Goal: Task Accomplishment & Management: Use online tool/utility

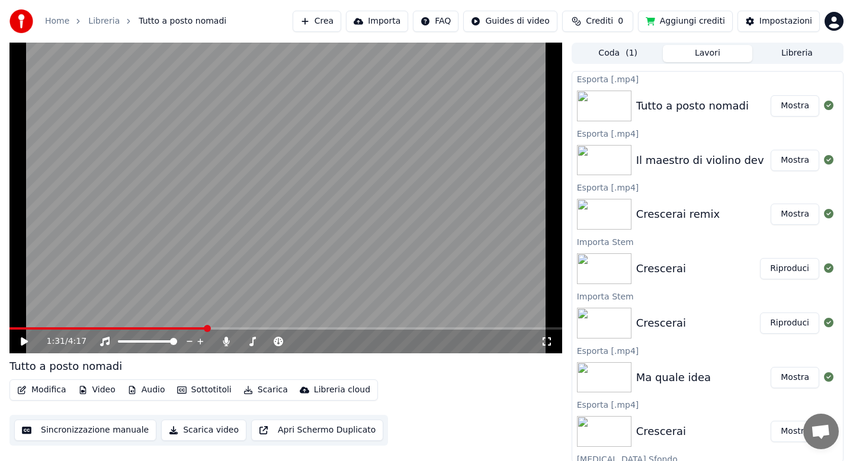
click at [157, 394] on button "Audio" at bounding box center [146, 390] width 47 height 17
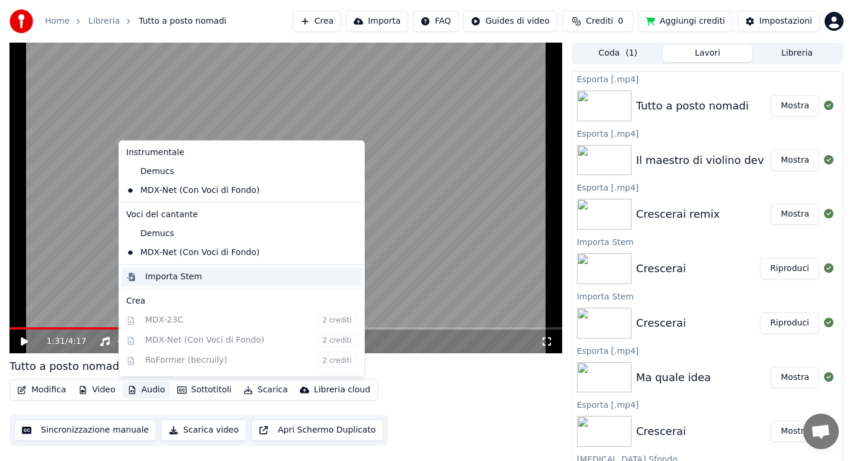
click at [179, 274] on div "Importa Stem" at bounding box center [173, 277] width 57 height 12
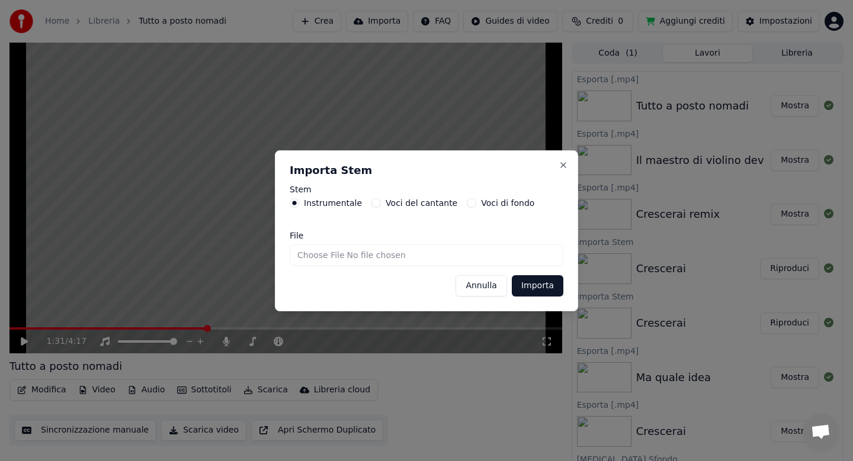
click at [310, 256] on input "File" at bounding box center [427, 255] width 274 height 21
type input "**********"
click at [528, 286] on button "Importa" at bounding box center [538, 285] width 52 height 21
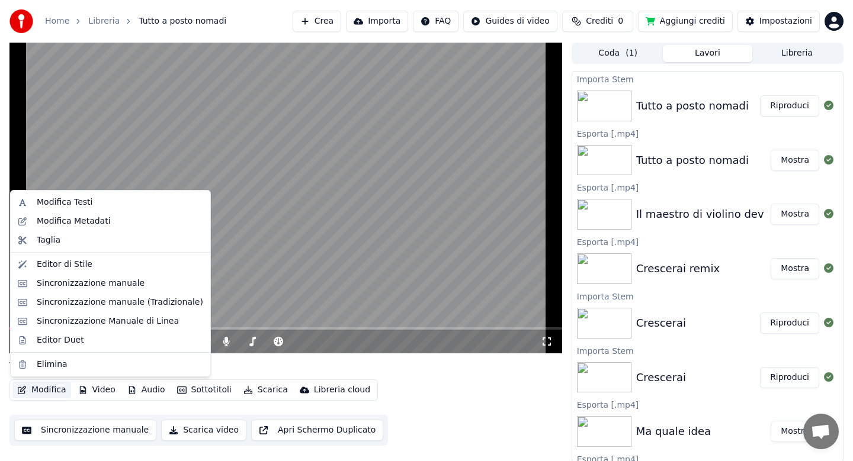
click at [37, 391] on button "Modifica" at bounding box center [41, 390] width 59 height 17
click at [77, 317] on div "Sincronizzazione Manuale di Linea" at bounding box center [108, 322] width 142 height 12
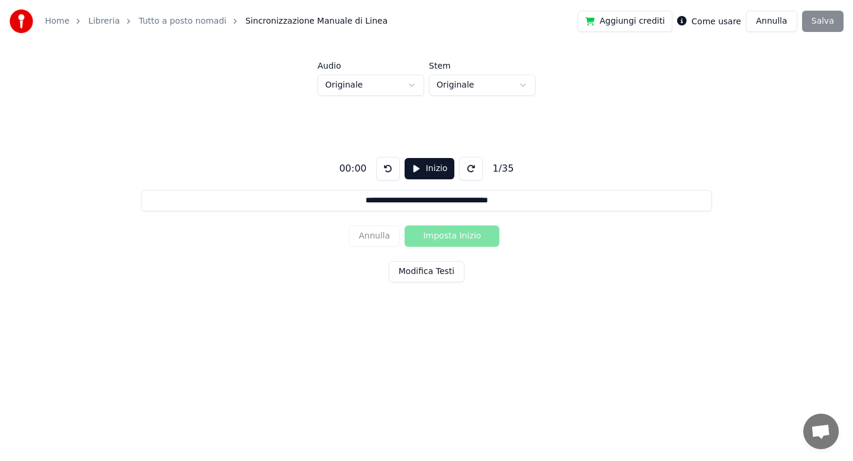
click at [424, 271] on button "Modifica Testi" at bounding box center [426, 271] width 76 height 21
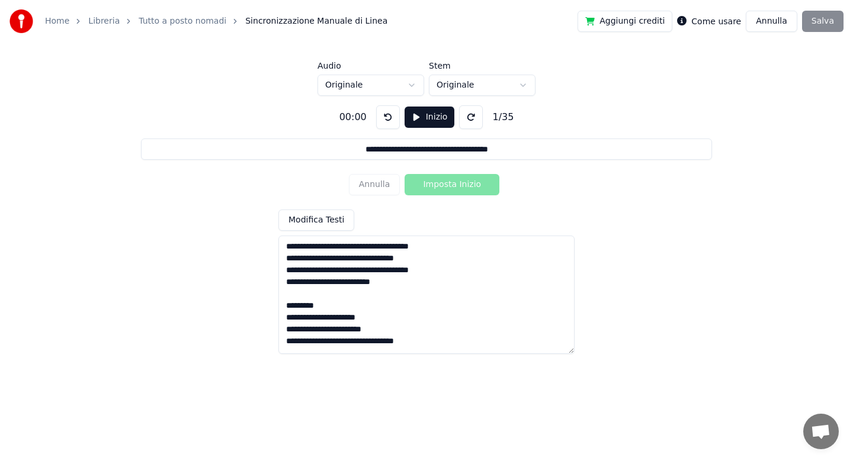
click at [370, 247] on textarea "**********" at bounding box center [426, 295] width 296 height 118
type input "**********"
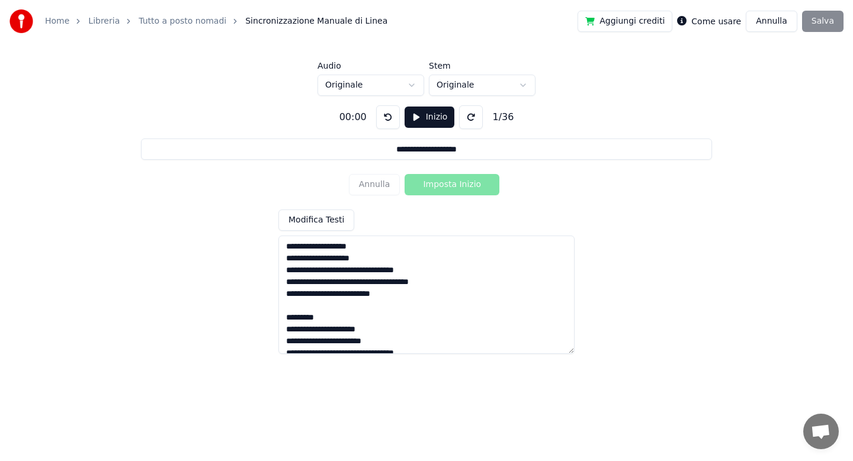
click at [356, 283] on textarea "**********" at bounding box center [426, 295] width 296 height 118
click at [365, 272] on textarea "**********" at bounding box center [426, 295] width 296 height 118
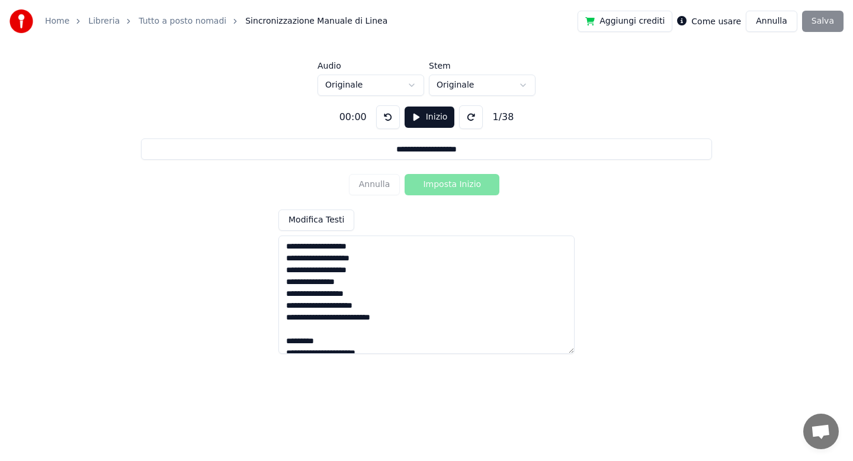
click at [396, 321] on textarea "**********" at bounding box center [426, 295] width 296 height 118
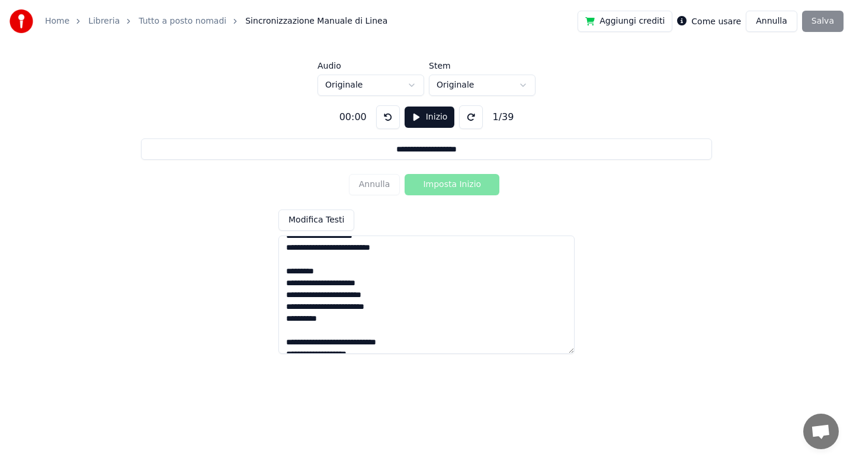
scroll to position [147, 0]
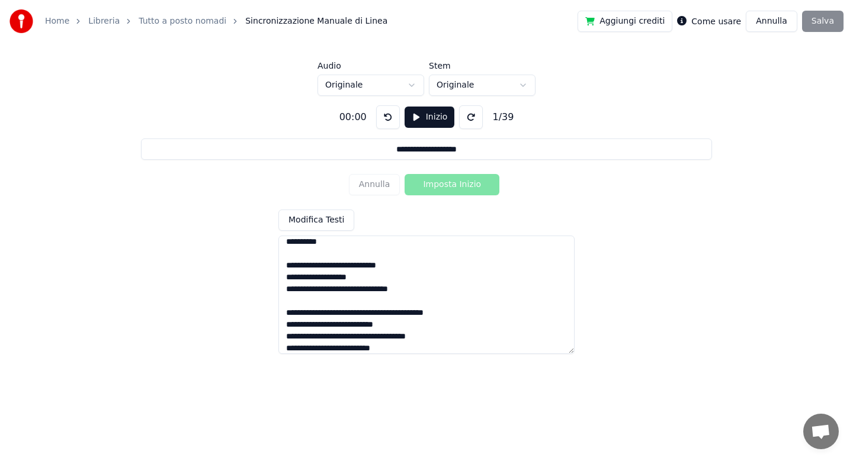
click at [365, 310] on textarea "**********" at bounding box center [426, 295] width 296 height 118
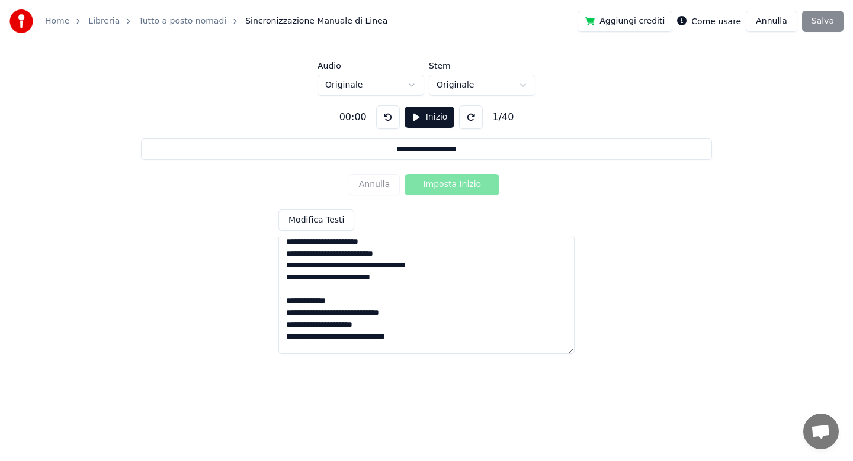
click at [357, 269] on textarea "**********" at bounding box center [426, 295] width 296 height 118
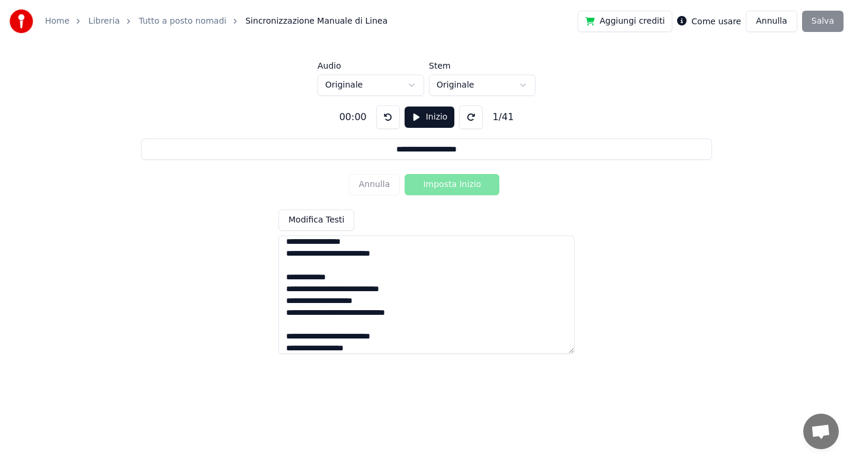
scroll to position [330, 0]
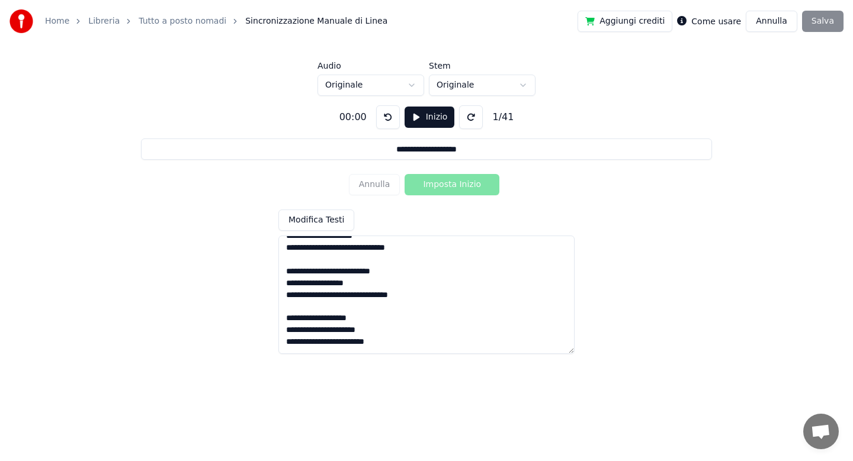
click at [349, 294] on textarea "**********" at bounding box center [426, 295] width 296 height 118
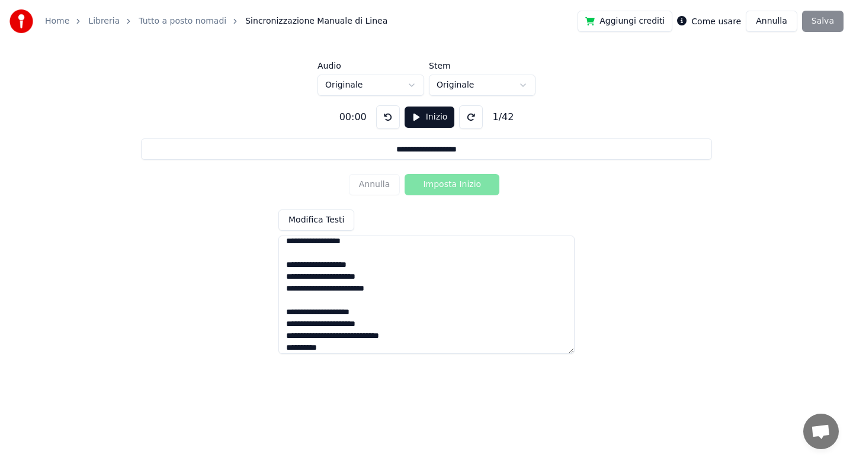
scroll to position [461, 0]
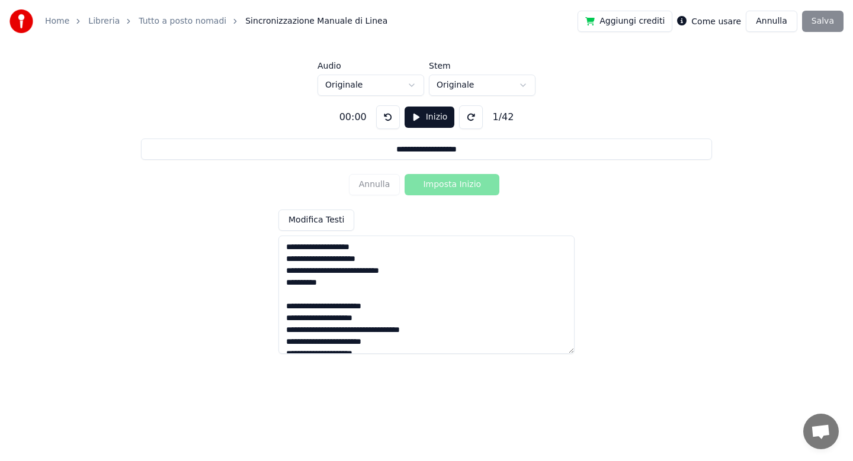
click at [389, 333] on textarea "**********" at bounding box center [426, 295] width 296 height 118
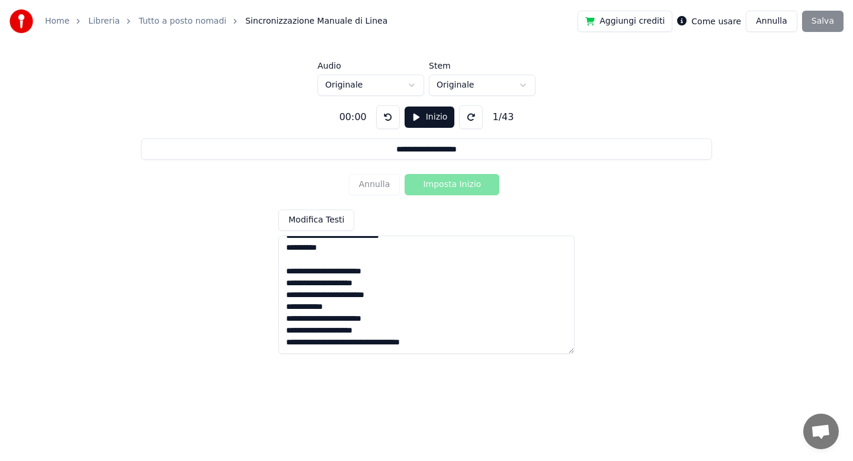
click at [390, 343] on textarea "**********" at bounding box center [426, 295] width 296 height 118
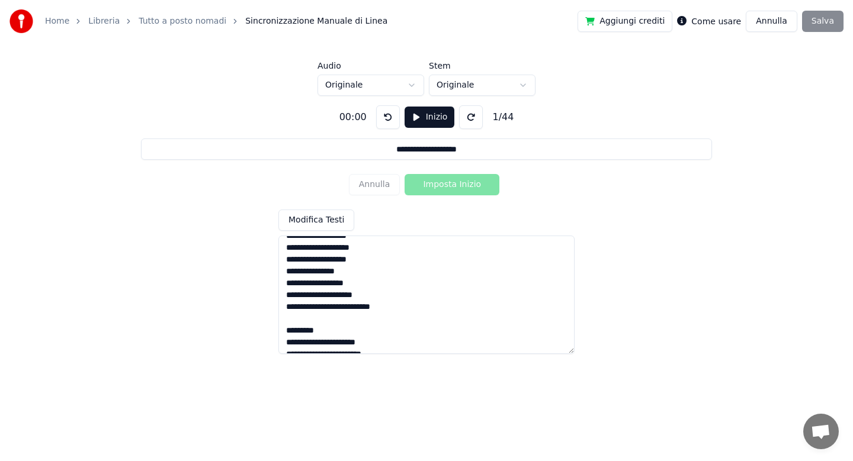
scroll to position [5, 0]
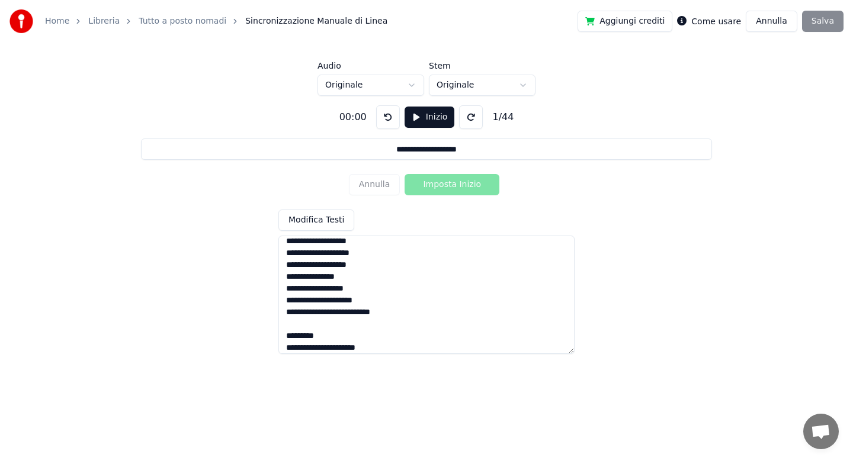
type textarea "**********"
click at [414, 85] on html "**********" at bounding box center [426, 178] width 853 height 357
click at [415, 121] on button "Inizio" at bounding box center [429, 117] width 50 height 21
click at [447, 185] on button "Imposta Inizio" at bounding box center [451, 184] width 95 height 21
click at [447, 185] on button "Imposta Fine" at bounding box center [451, 184] width 95 height 21
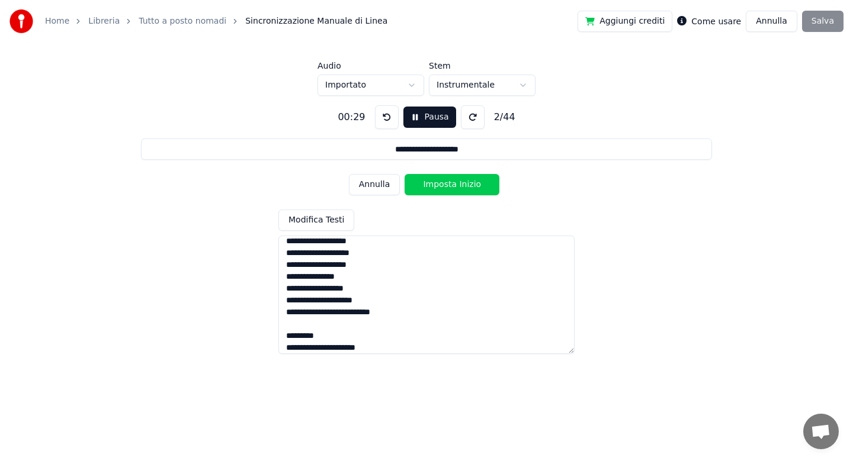
click at [447, 185] on button "Imposta Inizio" at bounding box center [451, 184] width 95 height 21
click at [447, 185] on button "Imposta Fine" at bounding box center [451, 184] width 95 height 21
click at [447, 185] on button "Imposta Inizio" at bounding box center [451, 184] width 95 height 21
click at [447, 185] on button "Imposta Fine" at bounding box center [451, 184] width 95 height 21
click at [447, 185] on button "Imposta Inizio" at bounding box center [451, 184] width 95 height 21
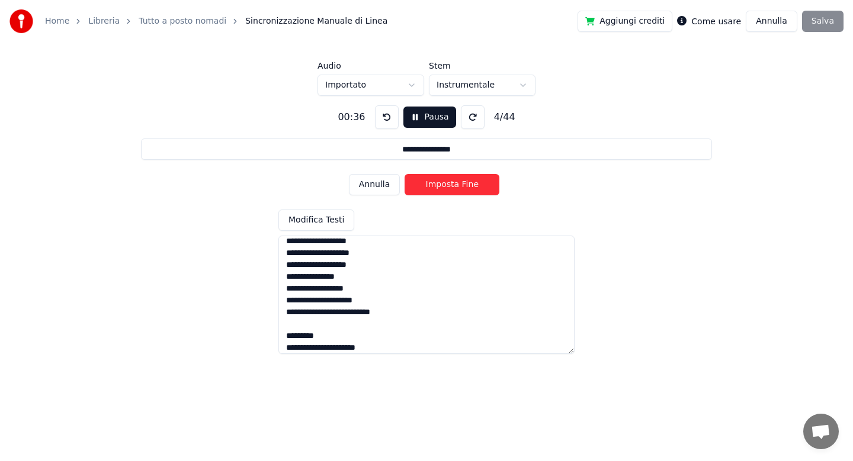
click at [447, 185] on button "Imposta Fine" at bounding box center [451, 184] width 95 height 21
click at [447, 185] on button "Imposta Inizio" at bounding box center [451, 184] width 95 height 21
click at [447, 185] on button "Imposta Fine" at bounding box center [451, 184] width 95 height 21
click at [447, 185] on button "Imposta Inizio" at bounding box center [451, 184] width 95 height 21
click at [447, 185] on button "Imposta Fine" at bounding box center [451, 184] width 95 height 21
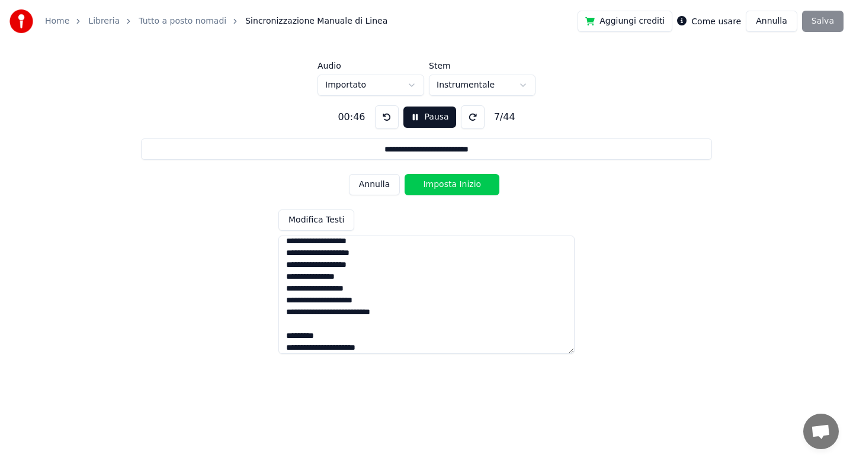
click at [447, 185] on button "Imposta Inizio" at bounding box center [451, 184] width 95 height 21
click at [447, 185] on button "Imposta Fine" at bounding box center [451, 184] width 95 height 21
click at [447, 185] on button "Imposta Inizio" at bounding box center [451, 184] width 95 height 21
click at [447, 185] on button "Imposta Fine" at bounding box center [451, 184] width 95 height 21
click at [447, 185] on button "Imposta Inizio" at bounding box center [451, 184] width 95 height 21
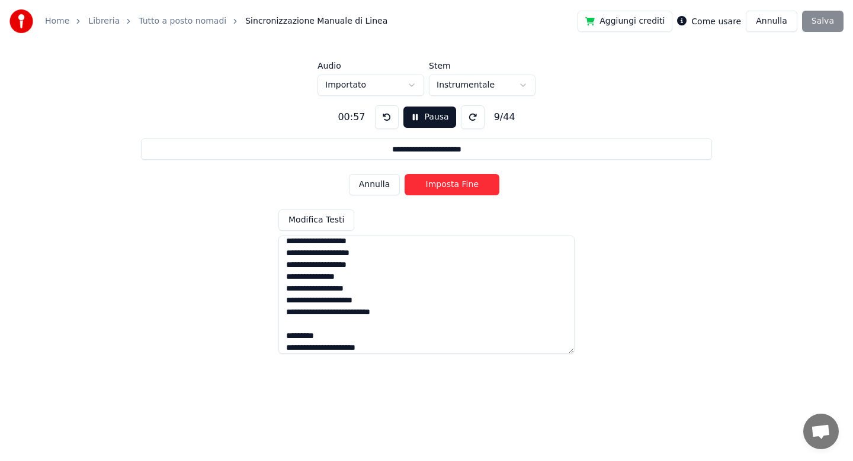
click at [447, 185] on button "Imposta Fine" at bounding box center [451, 184] width 95 height 21
click at [447, 185] on button "Imposta Inizio" at bounding box center [451, 184] width 95 height 21
click at [447, 185] on button "Imposta Fine" at bounding box center [451, 184] width 95 height 21
click at [447, 185] on button "Imposta Inizio" at bounding box center [451, 184] width 95 height 21
click at [447, 185] on button "Imposta Fine" at bounding box center [451, 184] width 95 height 21
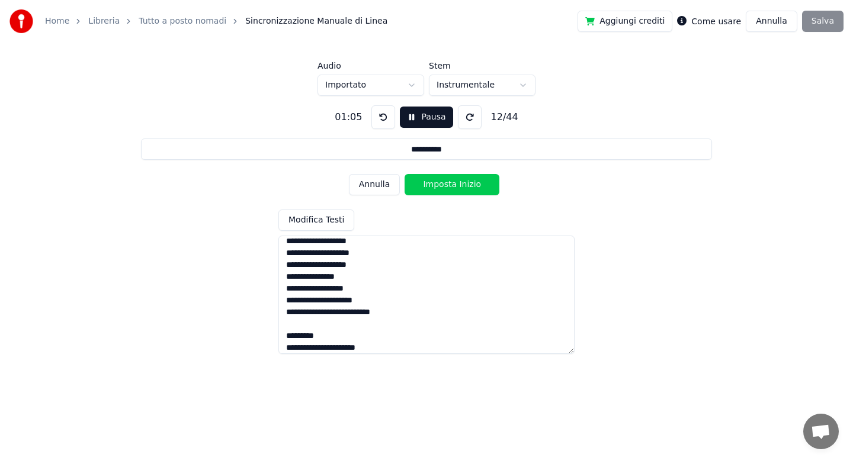
click at [447, 185] on button "Imposta Inizio" at bounding box center [451, 184] width 95 height 21
click at [447, 185] on button "Imposta Fine" at bounding box center [451, 184] width 95 height 21
click at [447, 185] on button "Imposta Inizio" at bounding box center [451, 184] width 95 height 21
click at [447, 185] on button "Imposta Fine" at bounding box center [451, 184] width 95 height 21
click at [447, 185] on button "Imposta Inizio" at bounding box center [451, 184] width 95 height 21
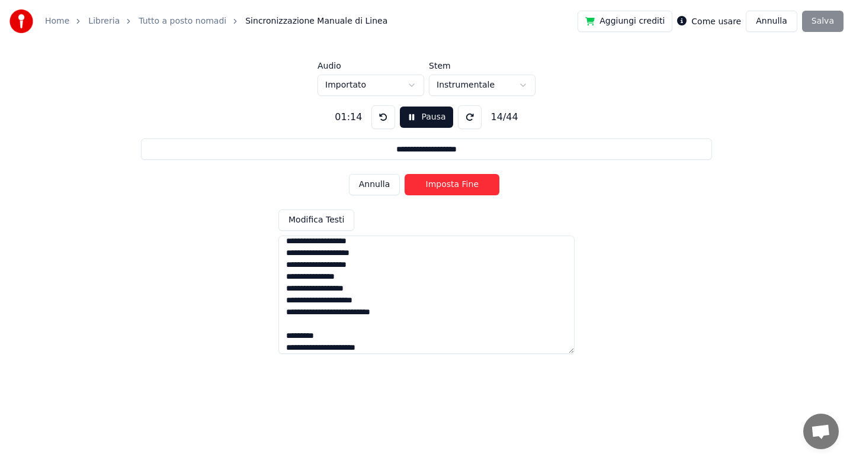
click at [447, 185] on button "Imposta Fine" at bounding box center [451, 184] width 95 height 21
click at [447, 185] on button "Imposta Inizio" at bounding box center [451, 184] width 95 height 21
click at [447, 185] on button "Imposta Fine" at bounding box center [451, 184] width 95 height 21
click at [447, 185] on button "Imposta Inizio" at bounding box center [451, 184] width 95 height 21
click at [447, 185] on button "Imposta Fine" at bounding box center [451, 184] width 95 height 21
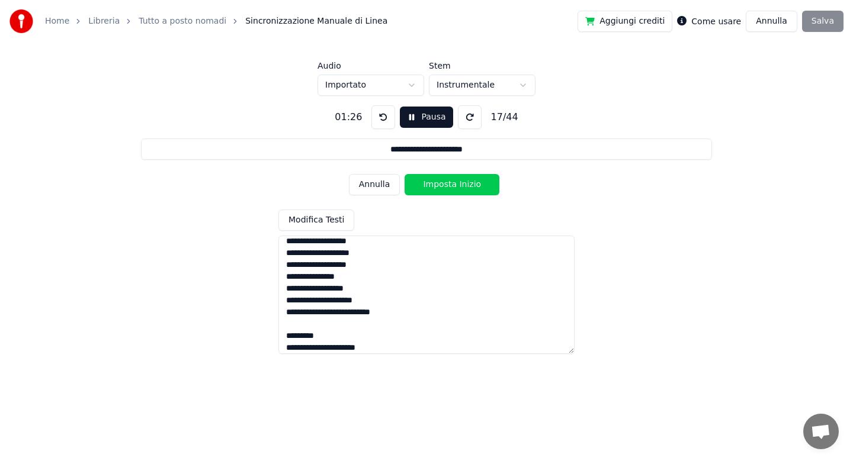
click at [447, 185] on button "Imposta Inizio" at bounding box center [451, 184] width 95 height 21
click at [447, 185] on button "Imposta Fine" at bounding box center [451, 184] width 95 height 21
click at [447, 185] on button "Imposta Inizio" at bounding box center [451, 184] width 95 height 21
click at [447, 185] on button "Imposta Fine" at bounding box center [451, 184] width 95 height 21
click at [447, 185] on button "Imposta Inizio" at bounding box center [451, 184] width 95 height 21
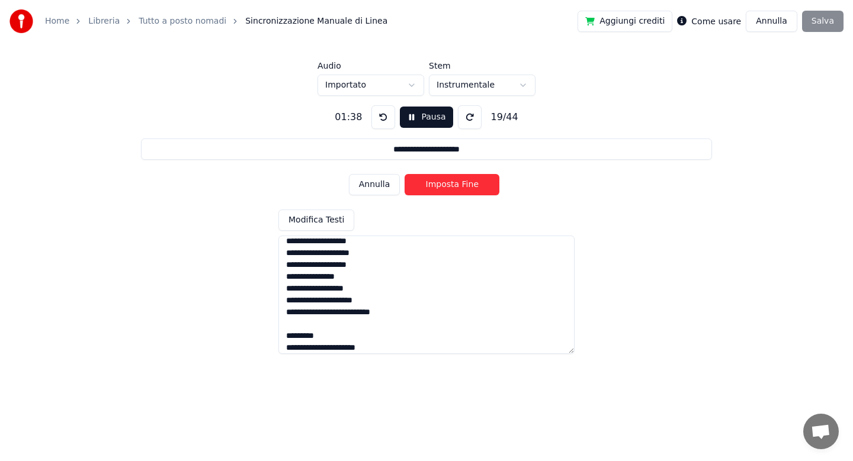
click at [447, 185] on button "Imposta Fine" at bounding box center [451, 184] width 95 height 21
click at [447, 185] on button "Imposta Inizio" at bounding box center [451, 184] width 95 height 21
click at [447, 185] on button "Imposta Fine" at bounding box center [451, 184] width 95 height 21
click at [447, 185] on button "Imposta Inizio" at bounding box center [451, 184] width 95 height 21
click at [447, 185] on button "Imposta Fine" at bounding box center [451, 184] width 95 height 21
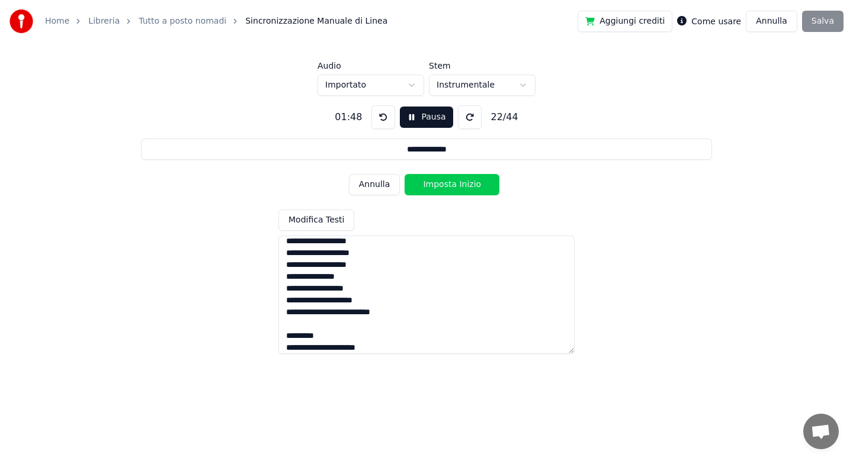
click at [447, 185] on button "Imposta Inizio" at bounding box center [451, 184] width 95 height 21
click at [447, 185] on button "Imposta Fine" at bounding box center [451, 184] width 95 height 21
click at [447, 185] on button "Imposta Inizio" at bounding box center [451, 184] width 95 height 21
click at [447, 185] on button "Imposta Fine" at bounding box center [451, 184] width 95 height 21
click at [447, 185] on button "Imposta Inizio" at bounding box center [451, 184] width 95 height 21
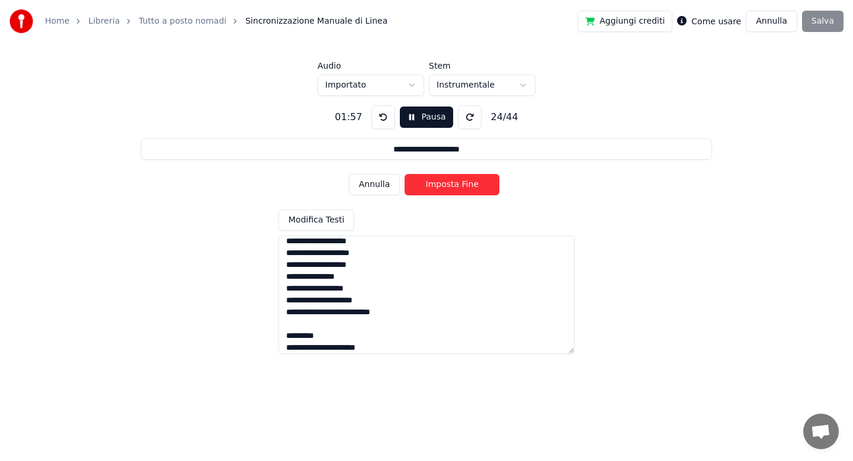
click at [447, 185] on button "Imposta Fine" at bounding box center [451, 184] width 95 height 21
click at [447, 185] on button "Imposta Inizio" at bounding box center [451, 184] width 95 height 21
click at [447, 185] on button "Imposta Fine" at bounding box center [451, 184] width 95 height 21
click at [447, 185] on button "Imposta Inizio" at bounding box center [451, 184] width 95 height 21
click at [447, 185] on button "Imposta Fine" at bounding box center [451, 184] width 95 height 21
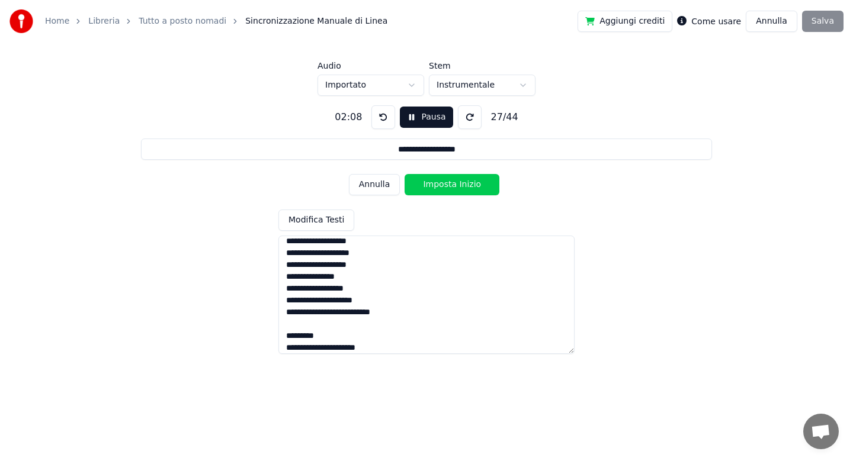
click at [447, 185] on button "Imposta Inizio" at bounding box center [451, 184] width 95 height 21
click at [447, 185] on button "Imposta Fine" at bounding box center [451, 184] width 95 height 21
click at [447, 185] on button "Imposta Inizio" at bounding box center [451, 184] width 95 height 21
click at [447, 185] on button "Imposta Fine" at bounding box center [451, 184] width 95 height 21
click at [447, 185] on button "Imposta Inizio" at bounding box center [451, 184] width 95 height 21
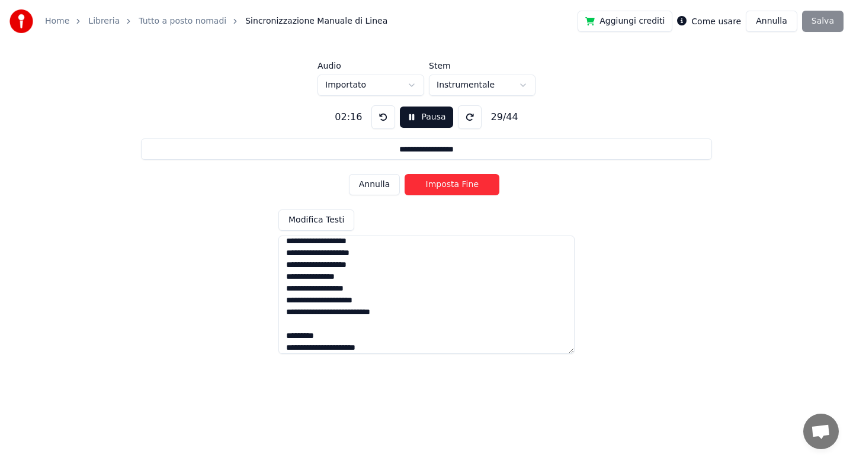
click at [447, 185] on button "Imposta Fine" at bounding box center [451, 184] width 95 height 21
click at [447, 185] on button "Imposta Inizio" at bounding box center [451, 184] width 95 height 21
click at [383, 191] on button "Annulla" at bounding box center [375, 184] width 52 height 21
click at [445, 187] on button "Imposta Inizio" at bounding box center [451, 184] width 95 height 21
click at [384, 187] on button "Annulla" at bounding box center [375, 184] width 52 height 21
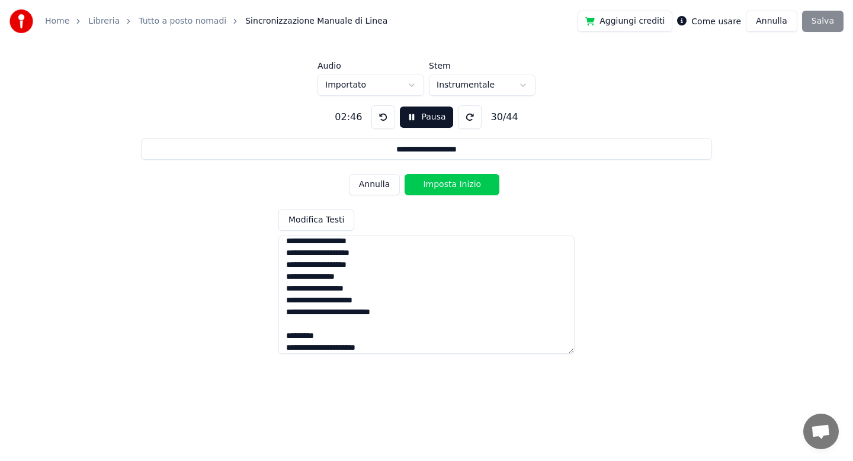
click at [439, 187] on button "Imposta Inizio" at bounding box center [451, 184] width 95 height 21
click at [439, 187] on button "Imposta Fine" at bounding box center [451, 184] width 95 height 21
click at [439, 187] on button "Imposta Inizio" at bounding box center [451, 184] width 95 height 21
click at [383, 191] on button "Annulla" at bounding box center [375, 184] width 52 height 21
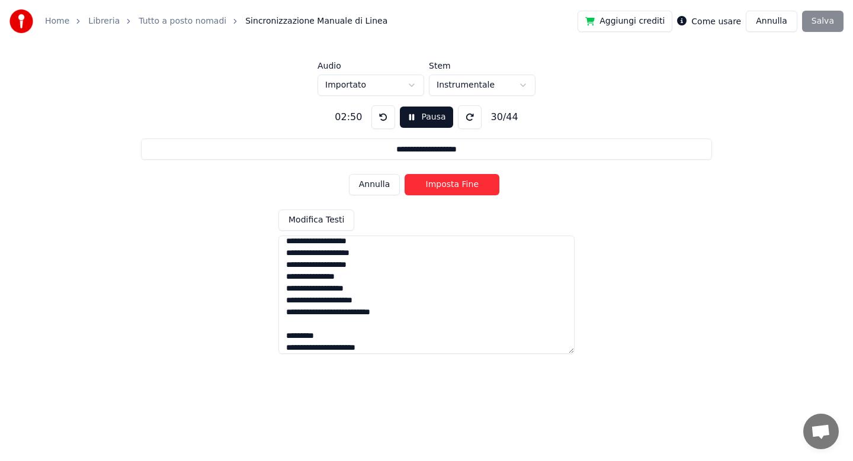
click at [442, 186] on button "Imposta Fine" at bounding box center [451, 184] width 95 height 21
click at [442, 186] on button "Imposta Inizio" at bounding box center [451, 184] width 95 height 21
click at [382, 185] on button "Annulla" at bounding box center [375, 184] width 52 height 21
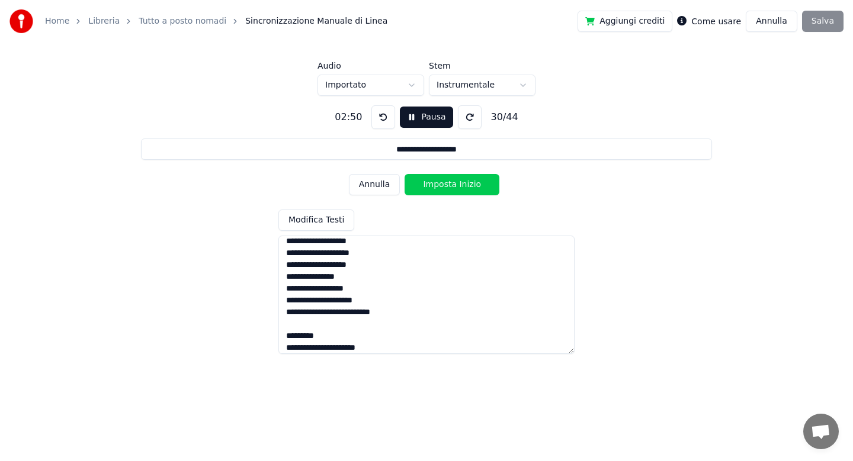
click at [445, 187] on button "Imposta Inizio" at bounding box center [451, 184] width 95 height 21
click at [445, 187] on button "Imposta Fine" at bounding box center [451, 184] width 95 height 21
click at [445, 187] on button "Imposta Inizio" at bounding box center [451, 184] width 95 height 21
click at [445, 187] on button "Imposta Fine" at bounding box center [451, 184] width 95 height 21
click at [445, 187] on button "Imposta Inizio" at bounding box center [451, 184] width 95 height 21
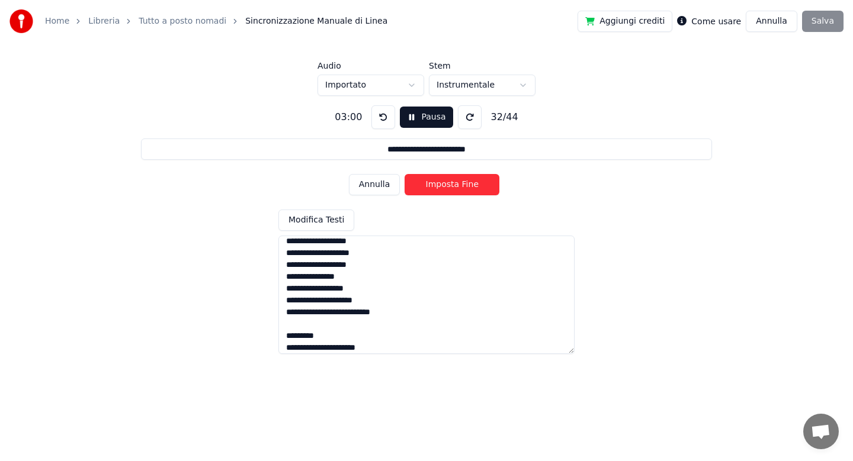
click at [445, 187] on button "Imposta Fine" at bounding box center [451, 184] width 95 height 21
click at [445, 187] on button "Imposta Inizio" at bounding box center [451, 184] width 95 height 21
click at [445, 187] on button "Imposta Fine" at bounding box center [451, 184] width 95 height 21
click at [445, 187] on button "Imposta Inizio" at bounding box center [451, 184] width 95 height 21
click at [445, 187] on button "Imposta Fine" at bounding box center [451, 184] width 95 height 21
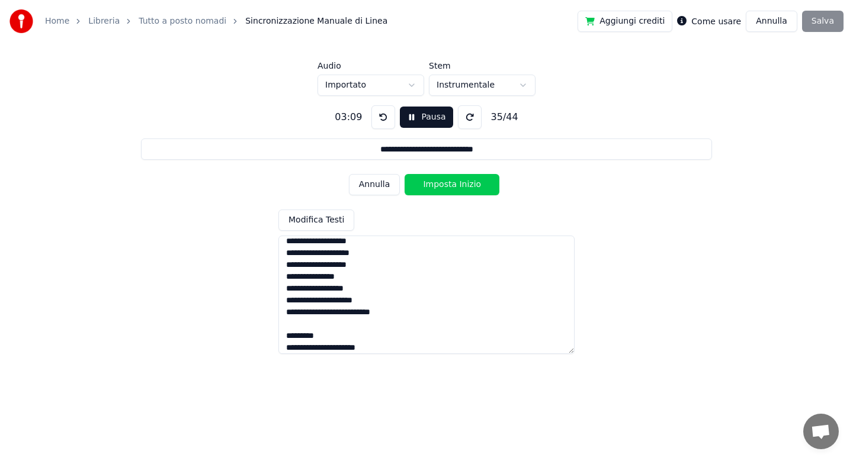
click at [445, 187] on button "Imposta Inizio" at bounding box center [451, 184] width 95 height 21
click at [445, 187] on button "Imposta Fine" at bounding box center [451, 184] width 95 height 21
click at [445, 187] on button "Imposta Inizio" at bounding box center [451, 184] width 95 height 21
click at [445, 187] on button "Imposta Fine" at bounding box center [451, 184] width 95 height 21
click at [379, 186] on button "Annulla" at bounding box center [375, 184] width 52 height 21
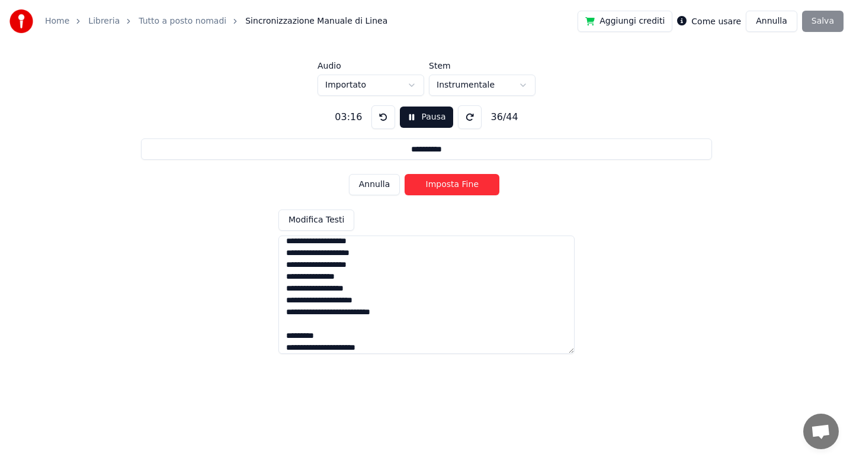
click at [448, 183] on button "Imposta Fine" at bounding box center [451, 184] width 95 height 21
click at [448, 183] on button "Imposta Inizio" at bounding box center [451, 184] width 95 height 21
click at [378, 186] on button "Annulla" at bounding box center [375, 184] width 52 height 21
click at [456, 187] on button "Imposta Fine" at bounding box center [451, 184] width 95 height 21
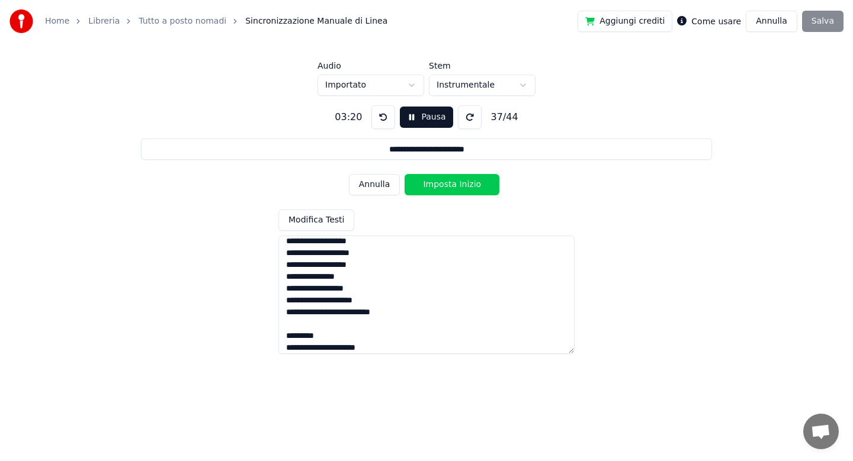
click at [376, 185] on button "Annulla" at bounding box center [375, 184] width 52 height 21
click at [443, 188] on button "Imposta Inizio" at bounding box center [451, 184] width 95 height 21
click at [443, 188] on button "Imposta Fine" at bounding box center [451, 184] width 95 height 21
click at [443, 188] on button "Imposta Inizio" at bounding box center [451, 184] width 95 height 21
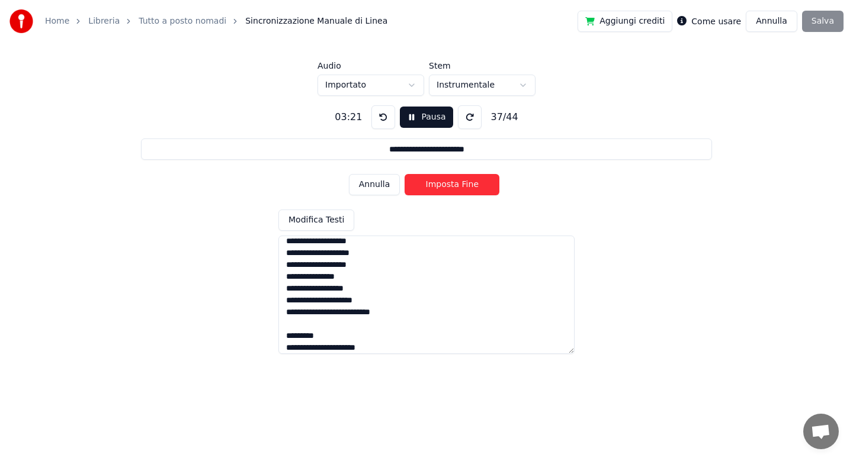
click at [443, 188] on button "Imposta Fine" at bounding box center [451, 184] width 95 height 21
click at [443, 188] on button "Imposta Inizio" at bounding box center [451, 184] width 95 height 21
click at [443, 188] on button "Imposta Fine" at bounding box center [451, 184] width 95 height 21
click at [443, 188] on button "Imposta Inizio" at bounding box center [451, 184] width 95 height 21
click at [443, 188] on button "Imposta Fine" at bounding box center [451, 184] width 95 height 21
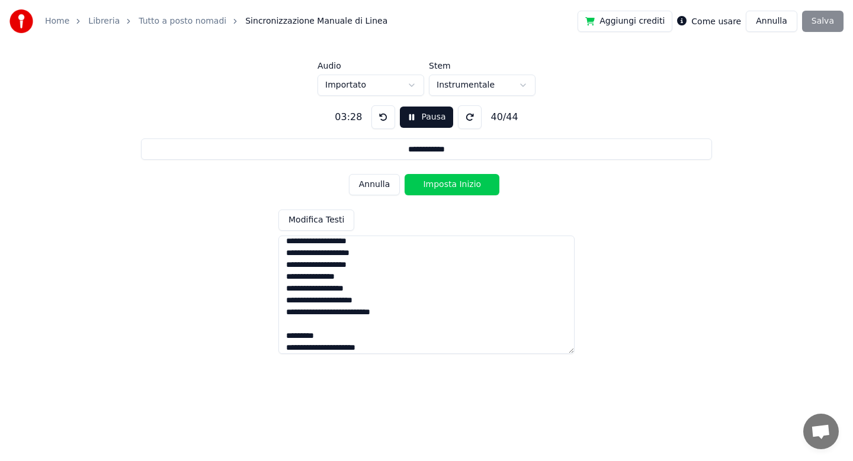
click at [443, 188] on button "Imposta Inizio" at bounding box center [451, 184] width 95 height 21
click at [443, 188] on button "Imposta Fine" at bounding box center [451, 184] width 95 height 21
click at [443, 188] on button "Imposta Inizio" at bounding box center [451, 184] width 95 height 21
click at [443, 188] on button "Imposta Fine" at bounding box center [451, 184] width 95 height 21
click at [443, 188] on button "Imposta Inizio" at bounding box center [451, 184] width 95 height 21
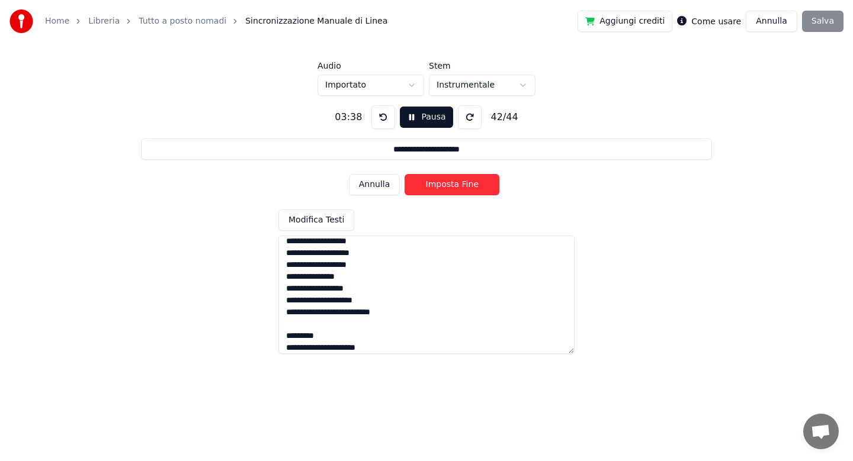
click at [443, 188] on button "Imposta Fine" at bounding box center [451, 184] width 95 height 21
click at [443, 188] on button "Imposta Inizio" at bounding box center [451, 184] width 95 height 21
click at [443, 188] on button "Imposta Fine" at bounding box center [451, 184] width 95 height 21
type input "**********"
click at [443, 188] on button "Imposta Inizio" at bounding box center [451, 184] width 95 height 21
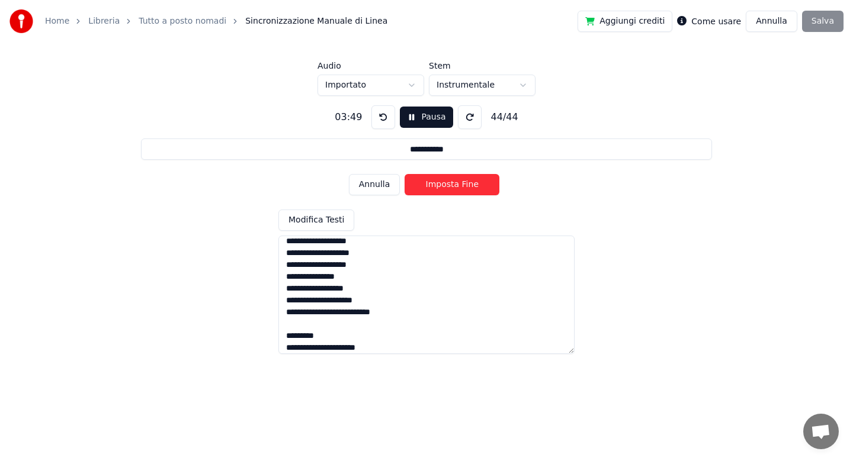
click at [472, 187] on button "Imposta Fine" at bounding box center [451, 184] width 95 height 21
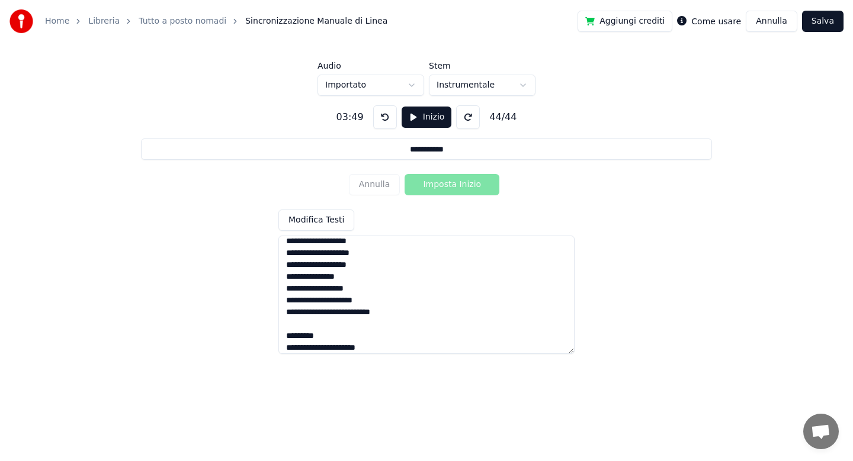
click at [812, 25] on button "Salva" at bounding box center [822, 21] width 41 height 21
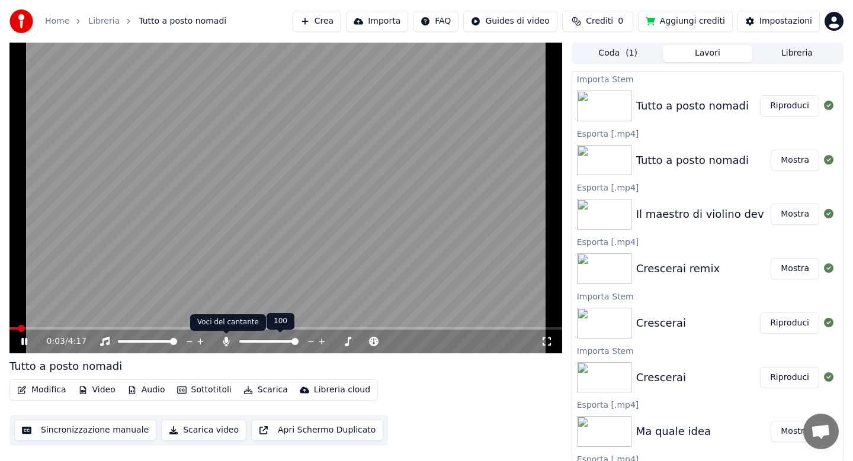
click at [227, 342] on icon at bounding box center [226, 341] width 7 height 9
click at [146, 389] on button "Audio" at bounding box center [146, 390] width 47 height 17
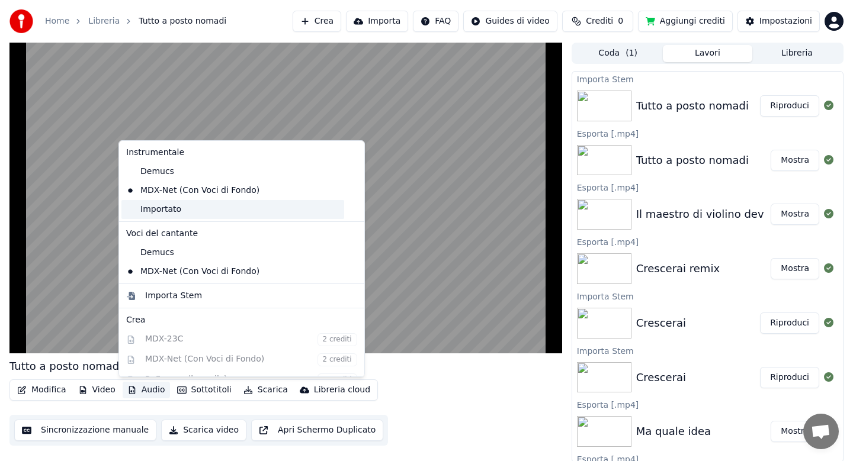
click at [166, 210] on div "Importato" at bounding box center [232, 209] width 223 height 19
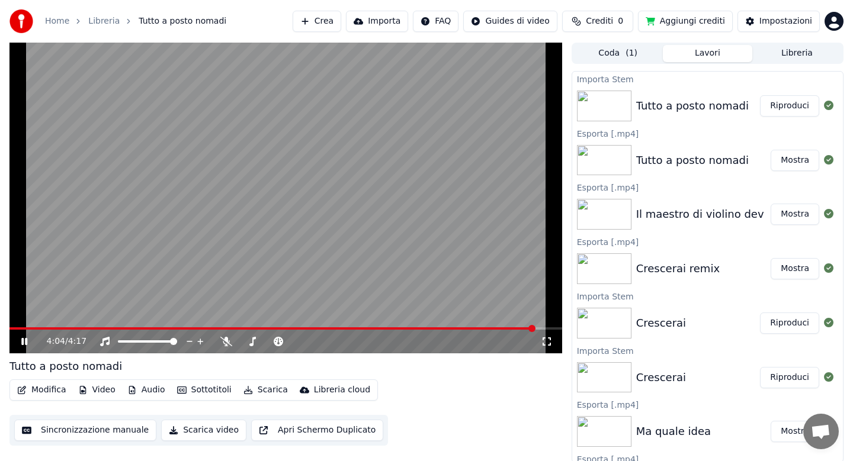
click at [60, 390] on button "Modifica" at bounding box center [41, 390] width 59 height 17
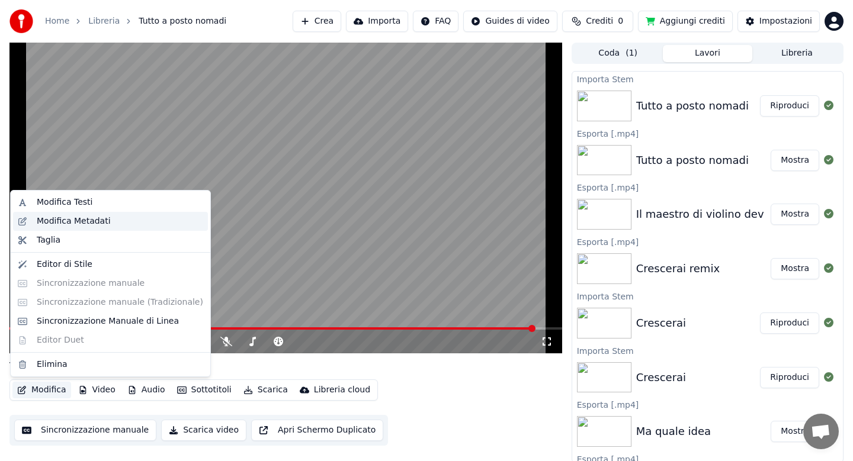
click at [85, 218] on div "Modifica Metadati" at bounding box center [74, 222] width 74 height 12
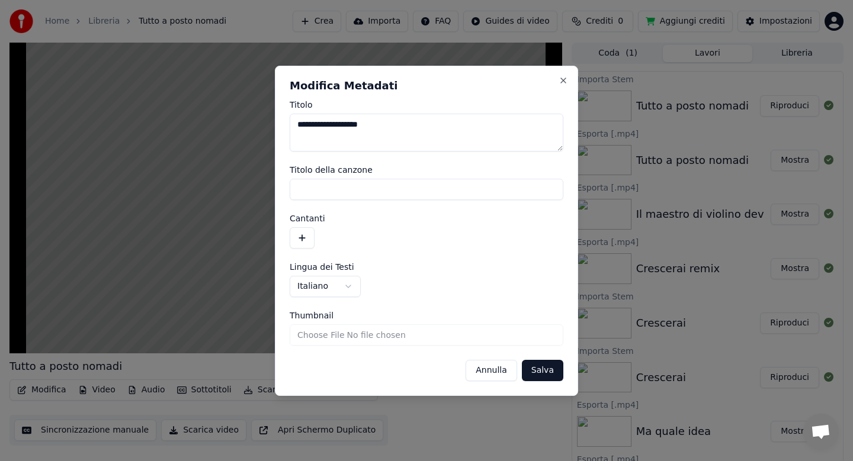
click at [407, 127] on textarea "**********" at bounding box center [427, 133] width 274 height 38
type textarea "**********"
click at [538, 373] on button "Salva" at bounding box center [542, 370] width 41 height 21
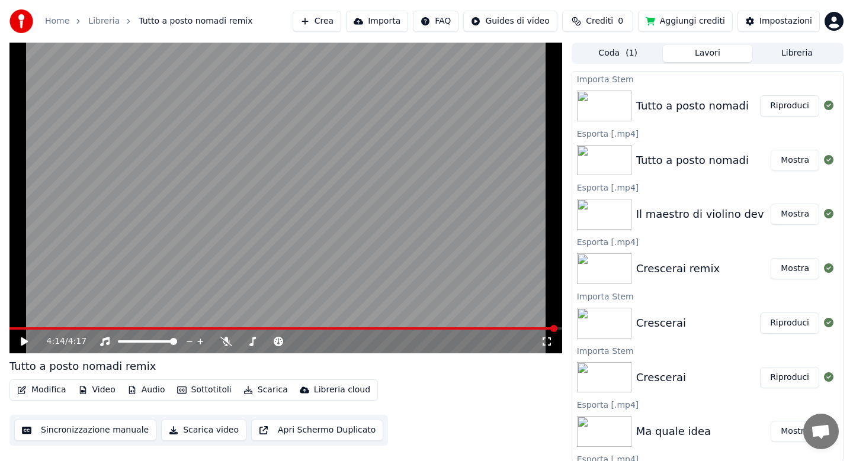
click at [15, 327] on span at bounding box center [282, 328] width 547 height 2
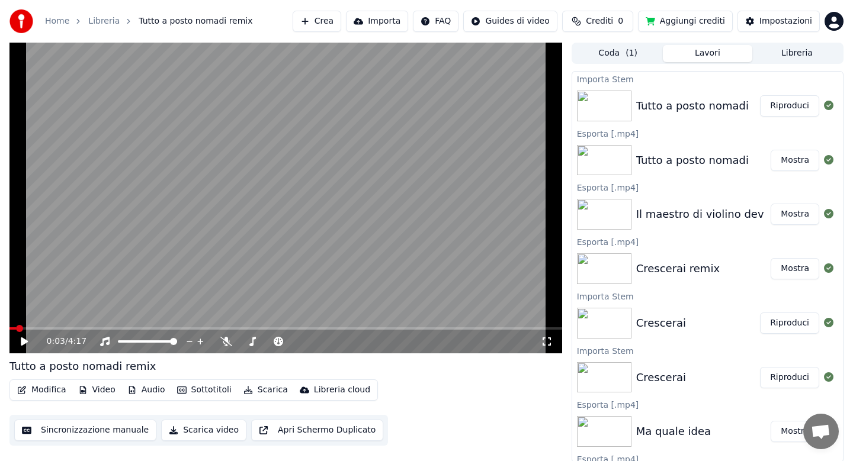
click at [21, 340] on icon at bounding box center [24, 341] width 7 height 8
click at [261, 387] on button "Scarica" at bounding box center [266, 390] width 54 height 17
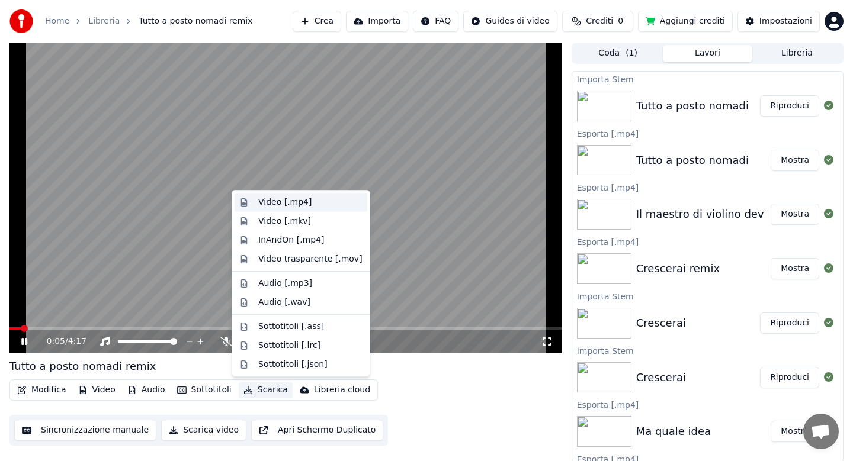
click at [271, 201] on div "Video [.mp4]" at bounding box center [284, 203] width 53 height 12
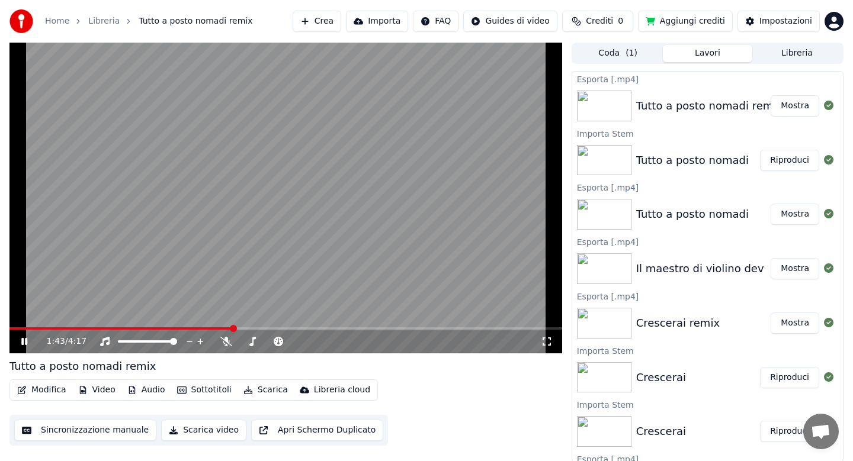
click at [28, 340] on icon at bounding box center [33, 341] width 28 height 9
click at [793, 54] on button "Libreria" at bounding box center [796, 53] width 89 height 17
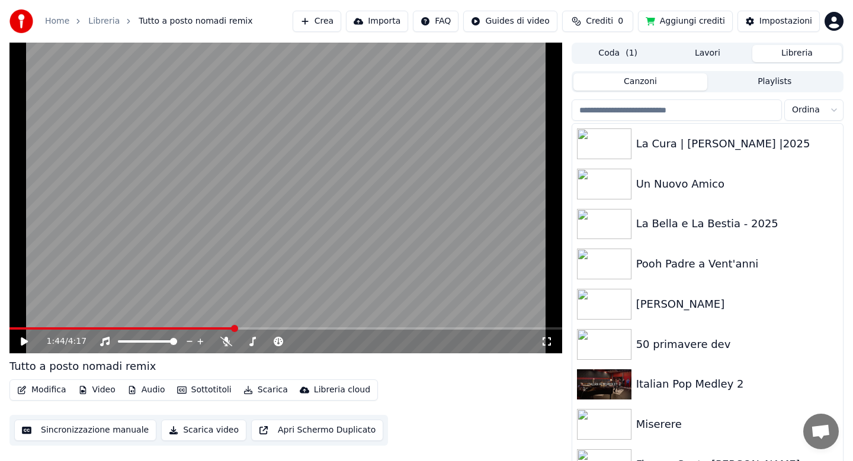
click at [657, 110] on input "search" at bounding box center [676, 109] width 210 height 21
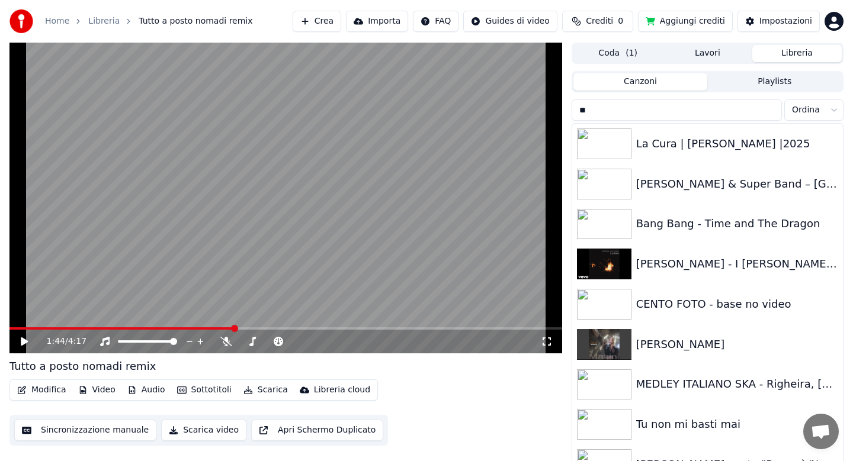
type input "*"
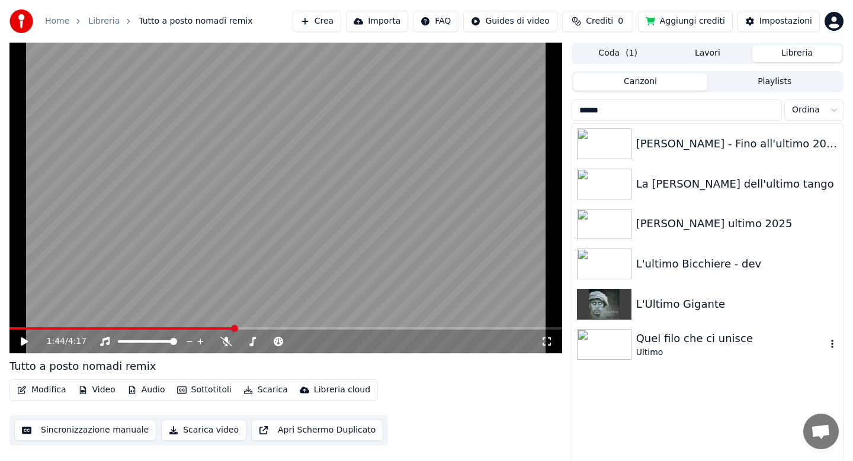
type input "******"
click at [661, 337] on div "Quel filo che ci unisce" at bounding box center [731, 338] width 190 height 17
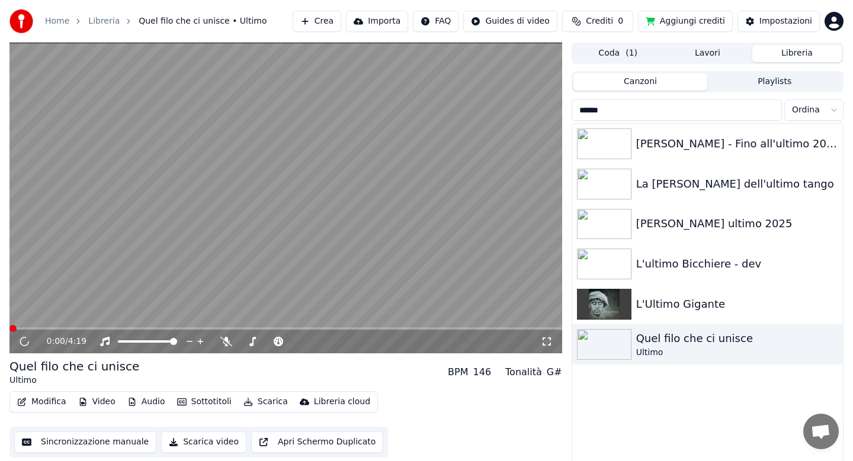
click at [227, 342] on icon at bounding box center [226, 341] width 12 height 9
click at [25, 327] on span at bounding box center [24, 328] width 30 height 2
click at [25, 341] on icon at bounding box center [24, 341] width 6 height 7
click at [290, 342] on span at bounding box center [290, 341] width 7 height 7
click at [14, 327] on span at bounding box center [44, 328] width 70 height 2
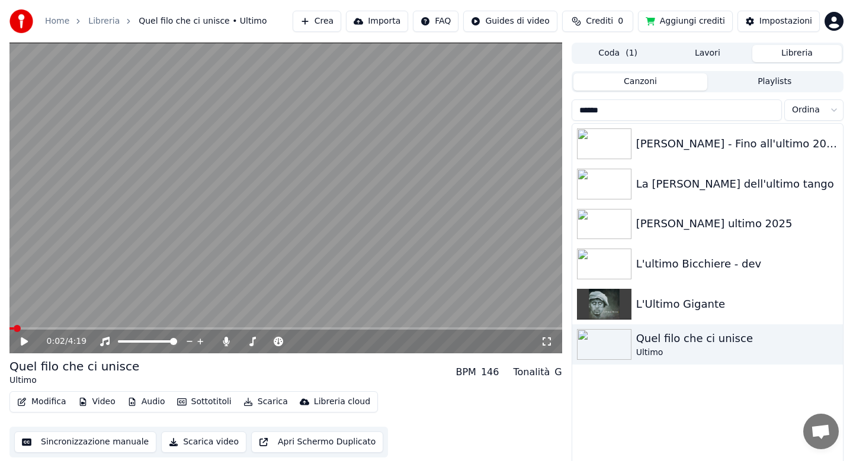
click at [22, 347] on div "0:02 / 4:19" at bounding box center [285, 342] width 552 height 24
click at [23, 340] on icon at bounding box center [24, 341] width 7 height 8
click at [227, 342] on icon at bounding box center [226, 341] width 7 height 9
click at [40, 327] on span at bounding box center [82, 328] width 146 height 2
click at [226, 339] on body "Home Libreria Quel filo che ci unisce • Ultimo Crea Importa FAQ Guides di video…" at bounding box center [426, 230] width 853 height 461
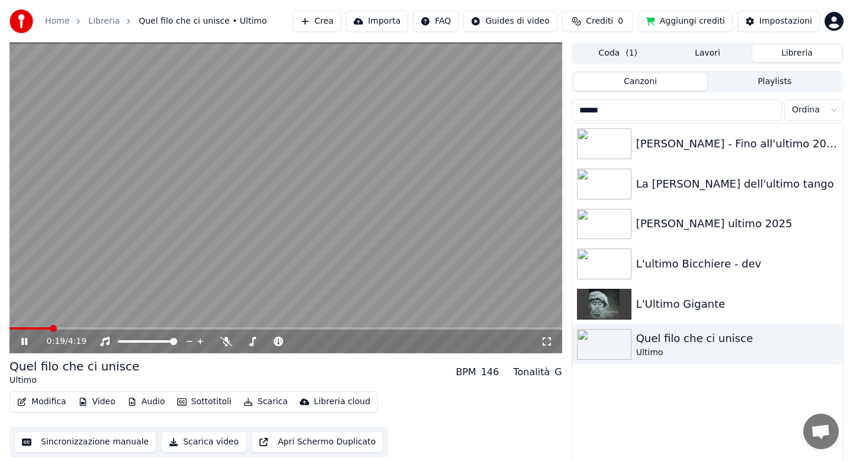
click at [30, 328] on span at bounding box center [29, 328] width 41 height 2
click at [226, 341] on icon at bounding box center [226, 341] width 12 height 9
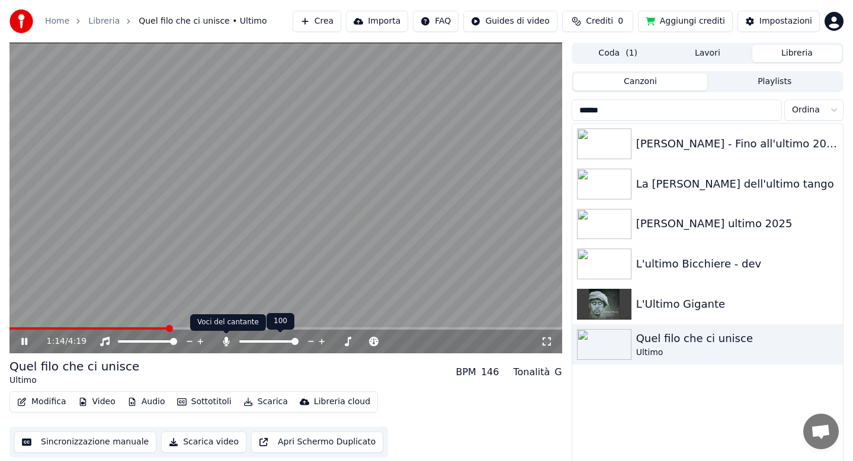
click at [223, 342] on icon at bounding box center [226, 341] width 7 height 9
click at [223, 342] on icon at bounding box center [226, 341] width 12 height 9
click at [221, 328] on span at bounding box center [114, 328] width 211 height 2
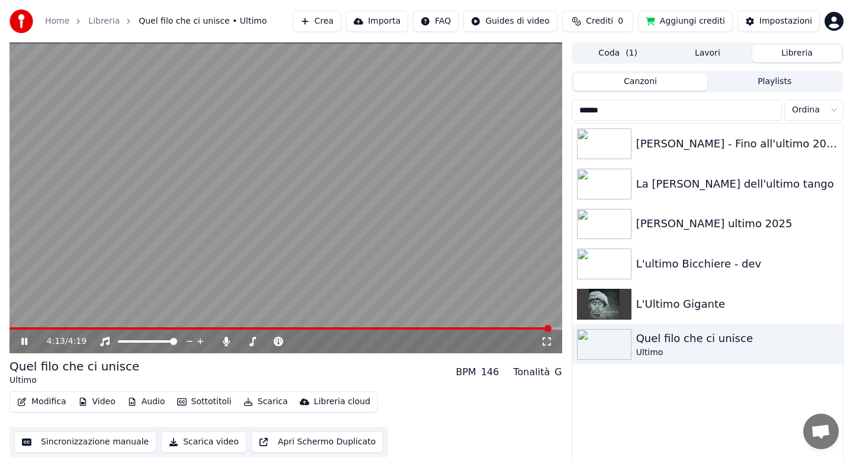
click at [15, 328] on span at bounding box center [279, 328] width 541 height 2
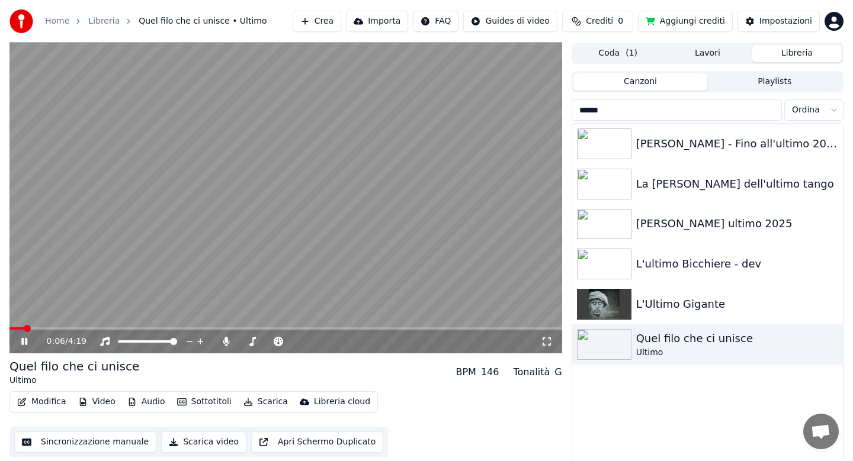
click at [25, 342] on icon at bounding box center [24, 341] width 6 height 7
